Goal: Information Seeking & Learning: Learn about a topic

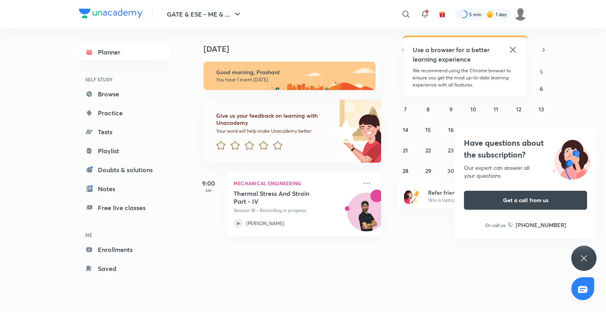
click at [512, 53] on icon at bounding box center [512, 49] width 9 height 9
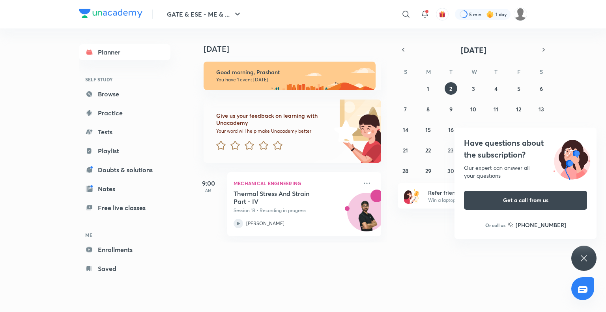
click at [580, 255] on icon at bounding box center [583, 257] width 9 height 9
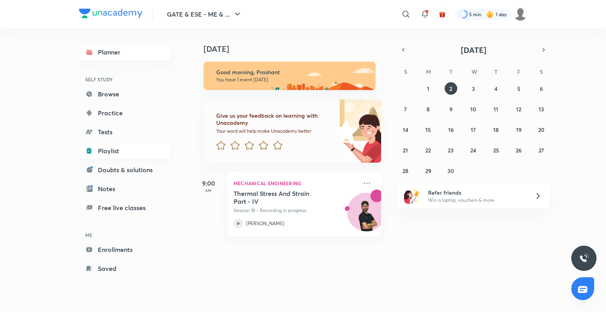
click at [113, 149] on link "Playlist" at bounding box center [125, 151] width 92 height 16
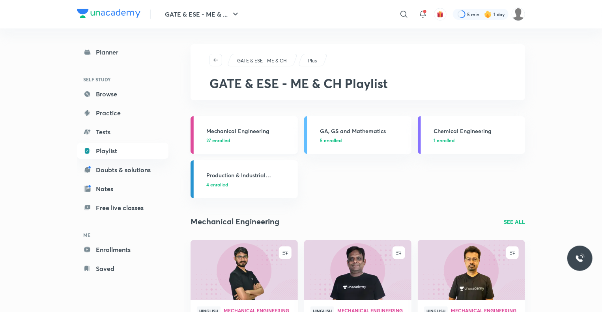
click at [245, 130] on h3 "Mechanical Engineering" at bounding box center [249, 131] width 87 height 8
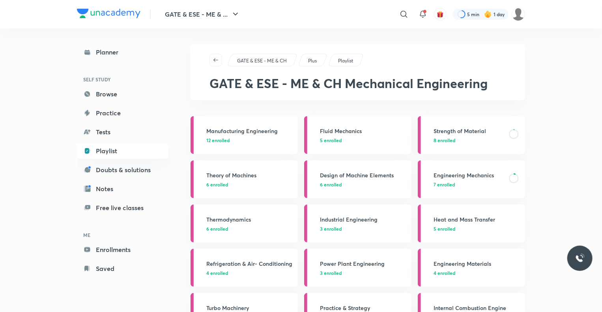
click at [245, 130] on h3 "Manufacturing Engineering" at bounding box center [249, 131] width 87 height 8
click at [474, 182] on p "7 enrolled" at bounding box center [469, 184] width 71 height 7
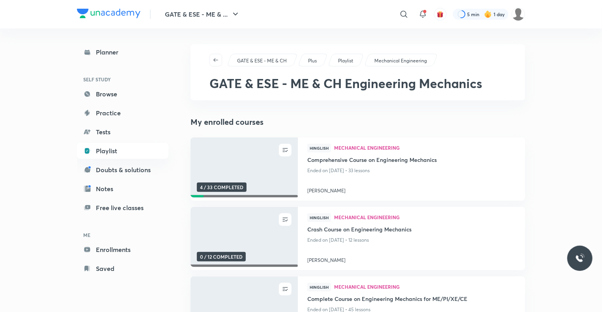
click at [449, 179] on div at bounding box center [412, 180] width 208 height 8
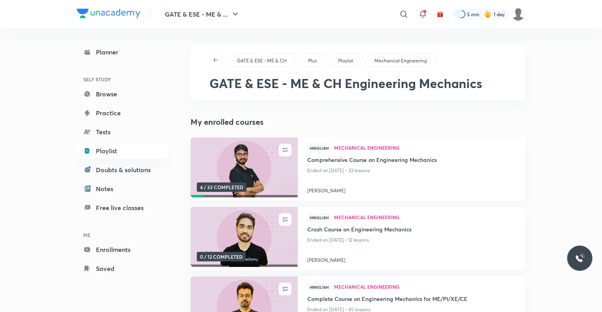
click at [449, 179] on div at bounding box center [412, 180] width 208 height 8
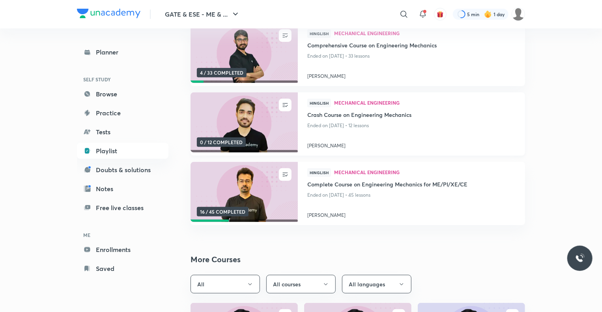
scroll to position [118, 0]
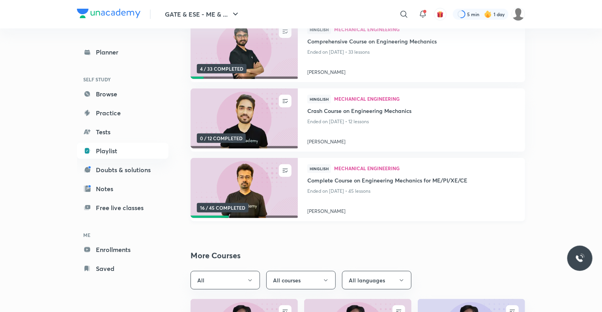
click at [253, 185] on img at bounding box center [243, 188] width 109 height 61
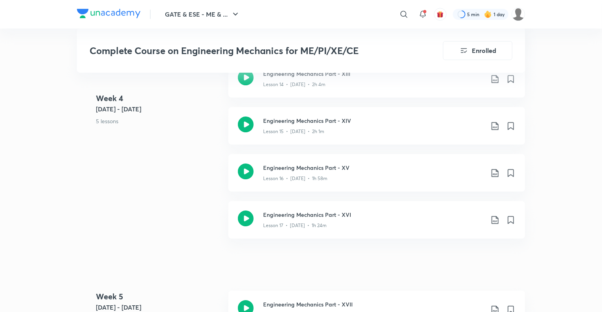
scroll to position [1236, 0]
click at [244, 222] on icon at bounding box center [246, 218] width 16 height 16
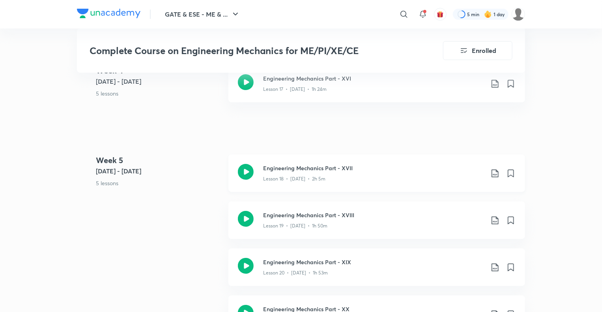
scroll to position [1373, 0]
click at [249, 167] on icon at bounding box center [246, 171] width 16 height 16
